Goal: Transaction & Acquisition: Purchase product/service

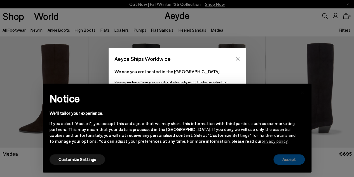
click at [284, 158] on button "Accept" at bounding box center [288, 159] width 31 height 10
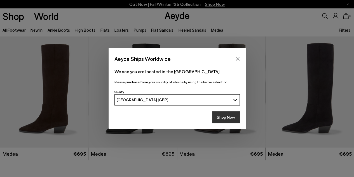
click at [232, 117] on button "Shop Now" at bounding box center [226, 117] width 28 height 12
click at [223, 122] on button "Shop Now" at bounding box center [226, 117] width 28 height 12
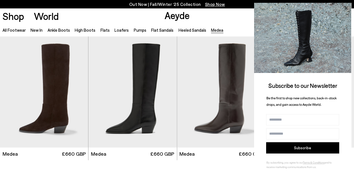
click at [346, 7] on icon at bounding box center [345, 7] width 7 height 7
